Goal: Information Seeking & Learning: Learn about a topic

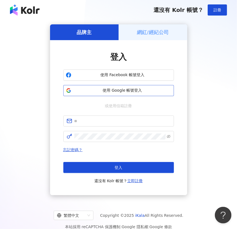
click at [140, 90] on span "使用 Google 帳號登入" at bounding box center [123, 91] width 98 height 6
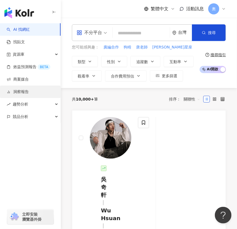
click at [29, 92] on link "洞察報告" at bounding box center [18, 92] width 22 height 6
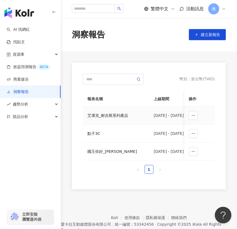
click at [123, 117] on div "艾凘克_耐吉斯系列產品" at bounding box center [116, 115] width 58 height 6
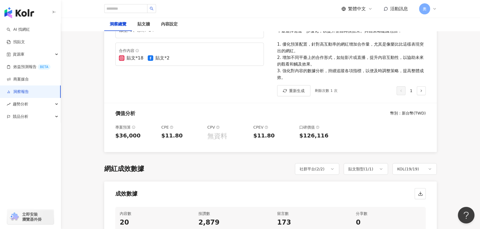
scroll to position [101, 0]
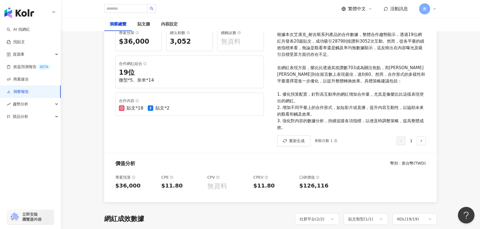
click at [140, 121] on div "貼文上線期間 ： [DATE] - [DATE] 專案預算 $36,000 總互動數 3,052 總觸及數 無資料 合作網紅組合 19 位 微型*5、奈米*1…" at bounding box center [187, 81] width 166 height 144
click at [144, 65] on icon at bounding box center [144, 63] width 3 height 3
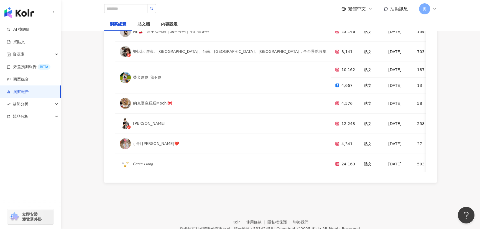
scroll to position [1757, 0]
